Goal: Task Accomplishment & Management: Use online tool/utility

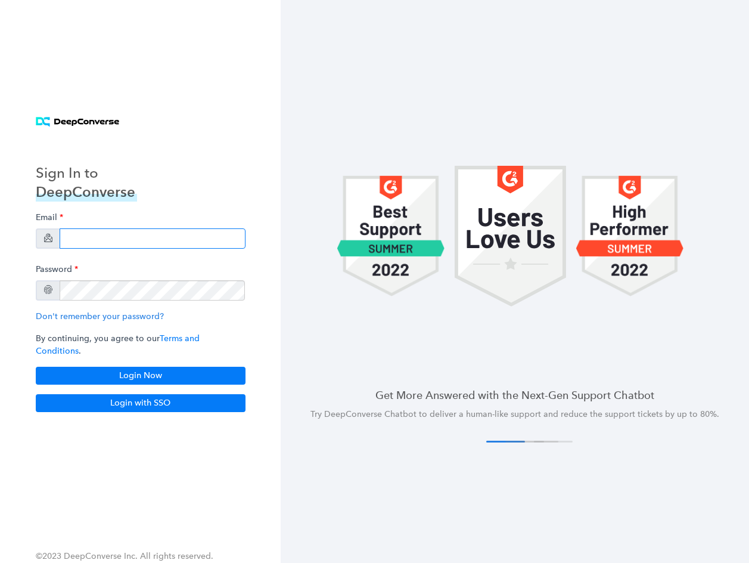
click at [86, 243] on input "email" at bounding box center [153, 238] width 186 height 20
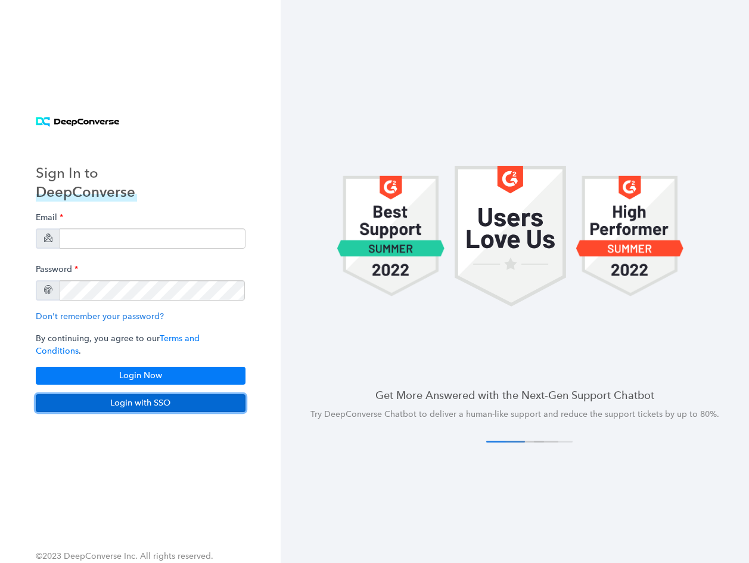
click at [130, 399] on button "Login with SSO" at bounding box center [141, 403] width 210 height 18
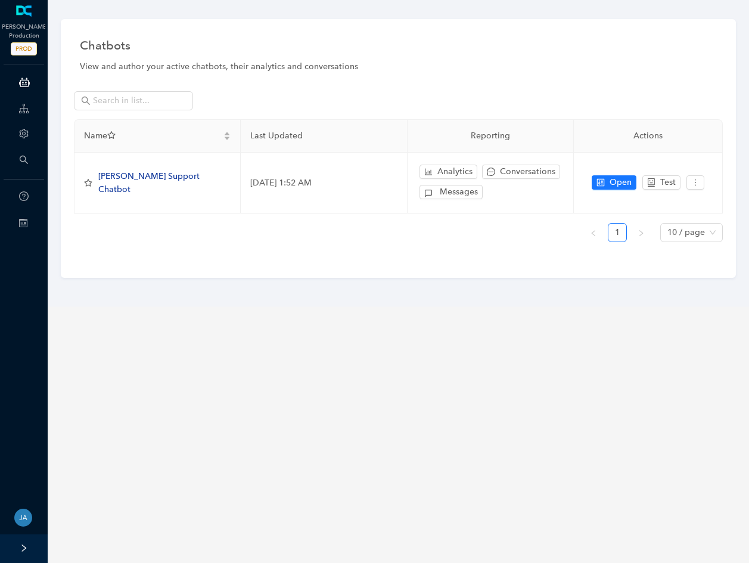
click at [459, 36] on div "Chatbots" at bounding box center [398, 45] width 637 height 24
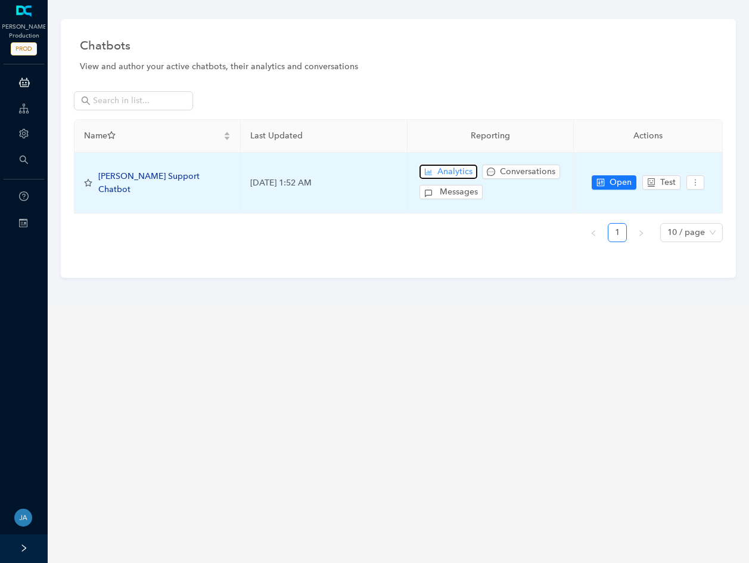
click at [442, 168] on span "Analytics" at bounding box center [455, 171] width 35 height 13
